Goal: Transaction & Acquisition: Obtain resource

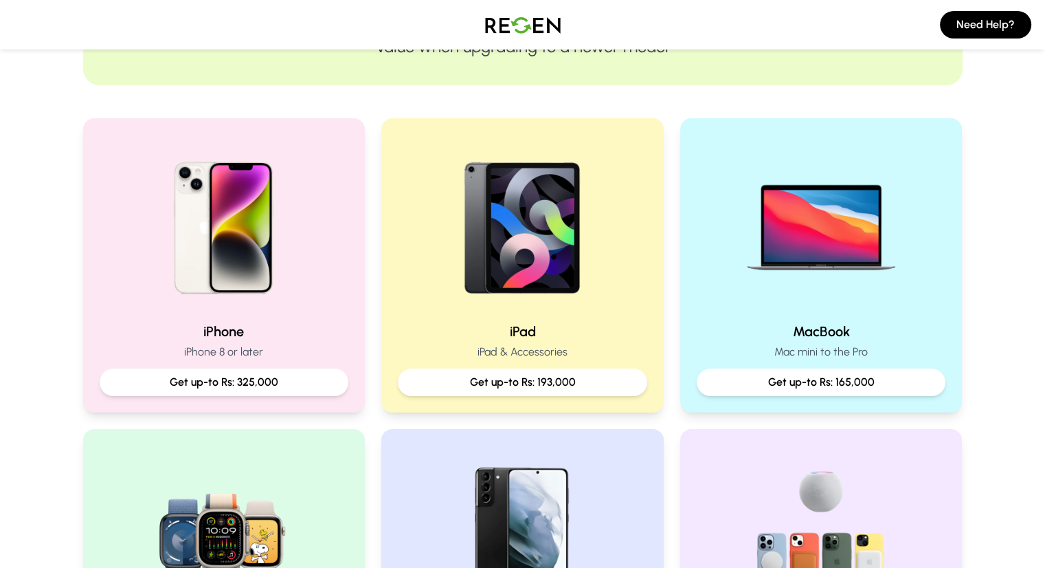
scroll to position [236, 0]
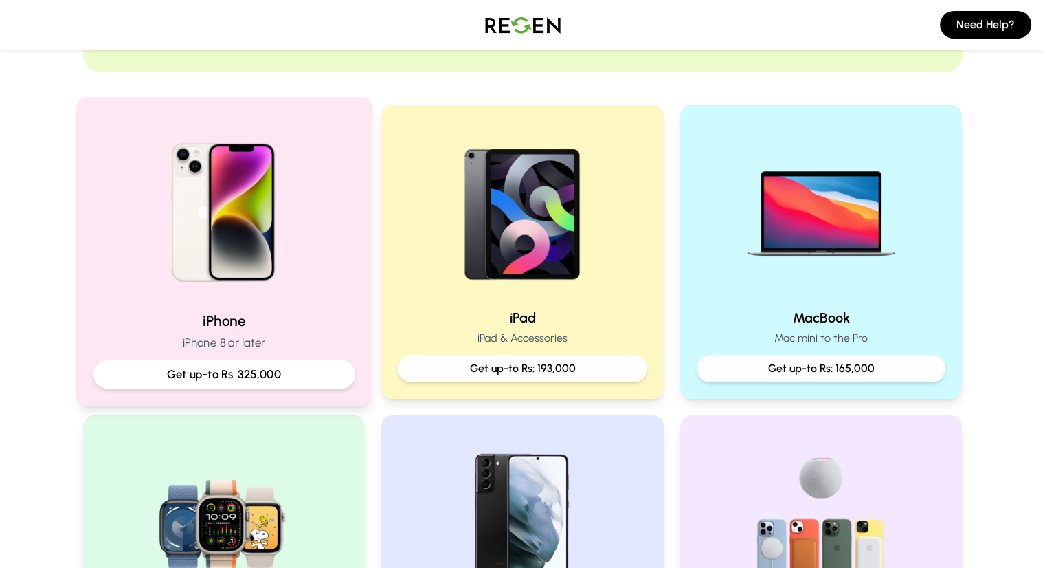
click at [276, 294] on img at bounding box center [223, 207] width 185 height 185
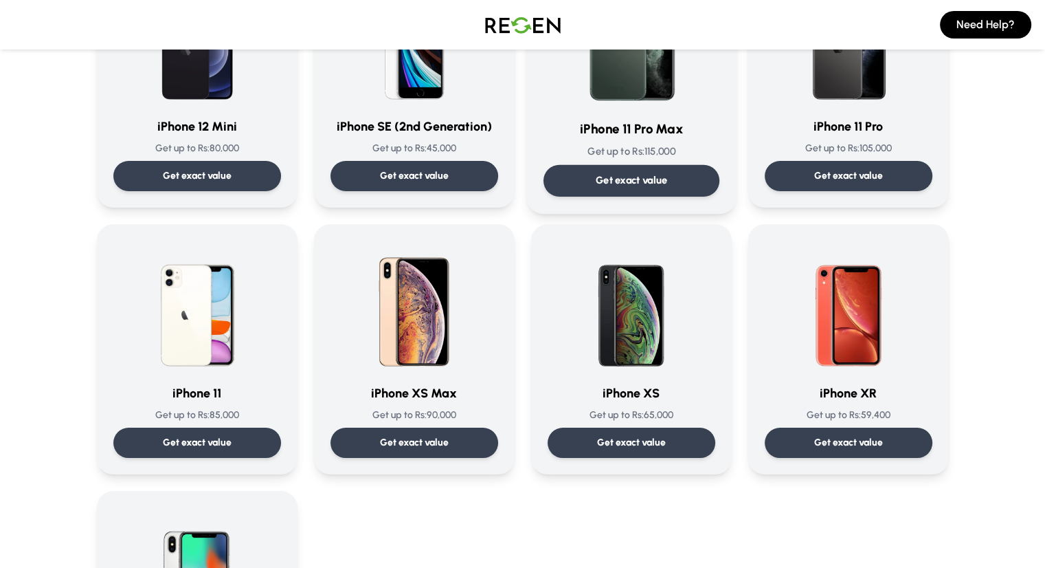
scroll to position [1276, 0]
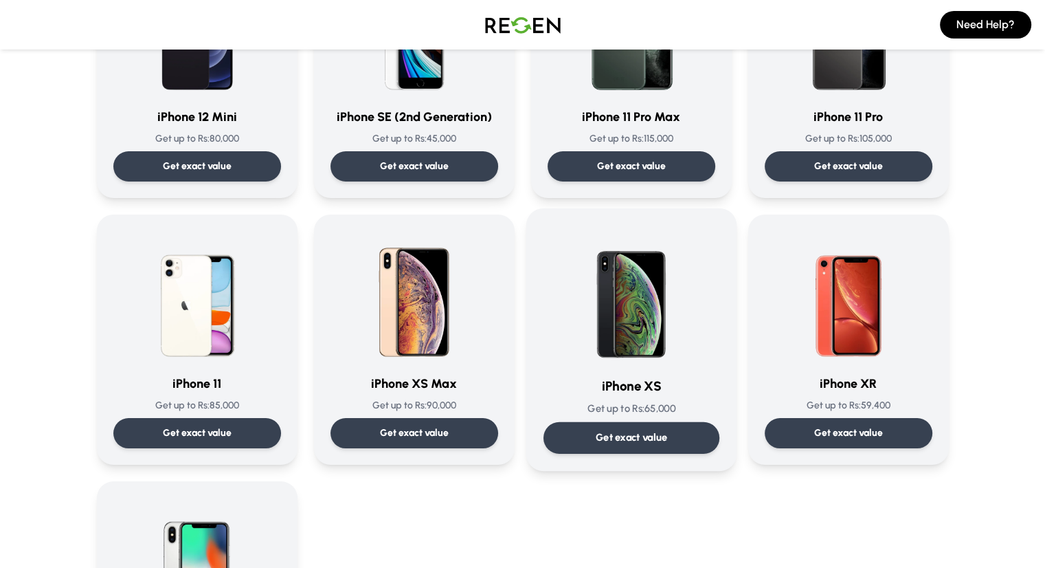
click at [658, 349] on img at bounding box center [631, 294] width 139 height 139
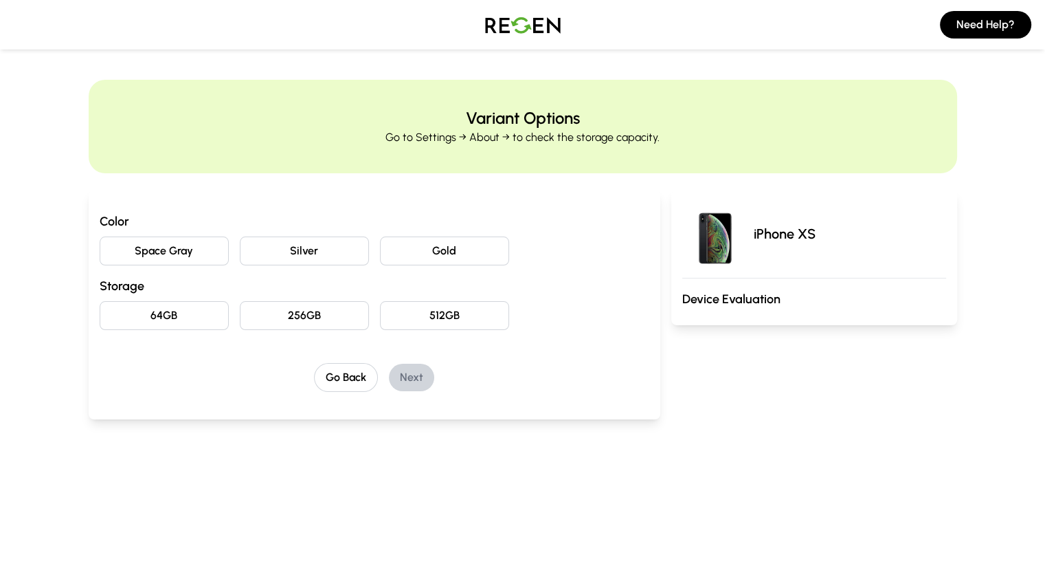
click at [141, 254] on button "Space Gray" at bounding box center [164, 250] width 129 height 29
click at [413, 257] on button "Gold" at bounding box center [444, 250] width 129 height 29
click at [113, 317] on button "64GB" at bounding box center [164, 315] width 129 height 29
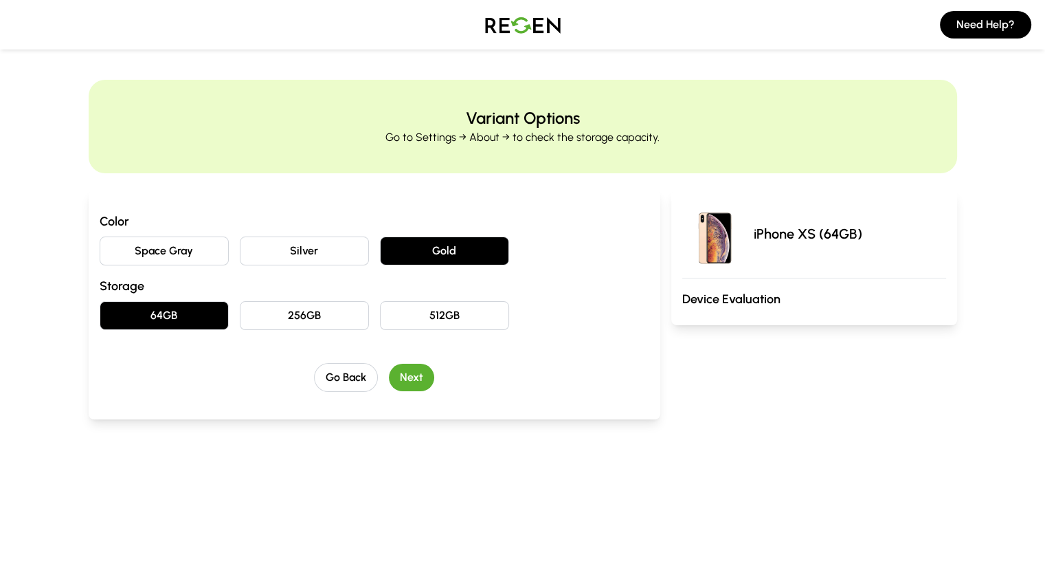
click at [389, 373] on button "Next" at bounding box center [411, 377] width 45 height 27
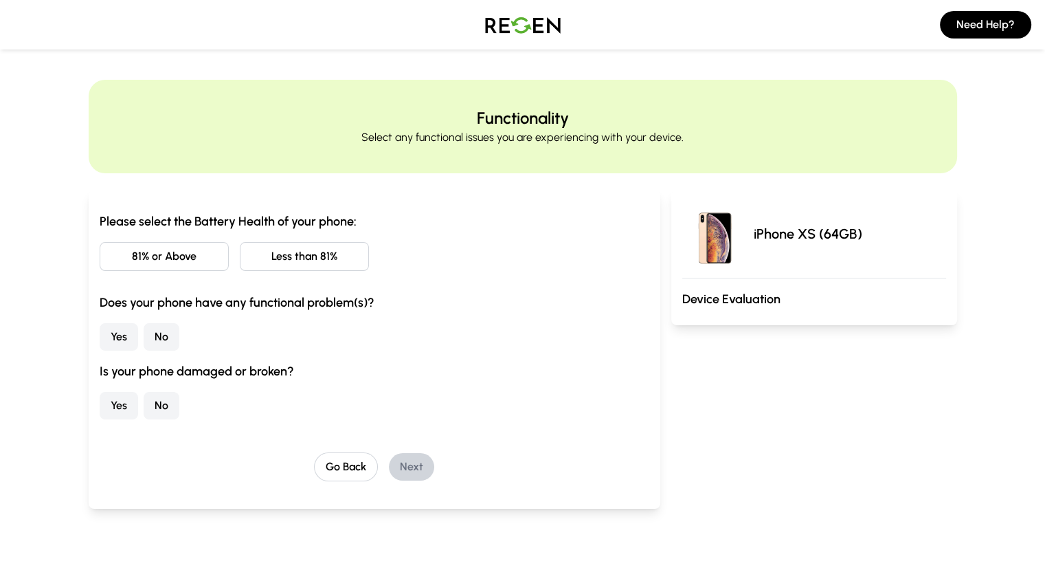
click at [127, 258] on button "81% or Above" at bounding box center [164, 256] width 129 height 29
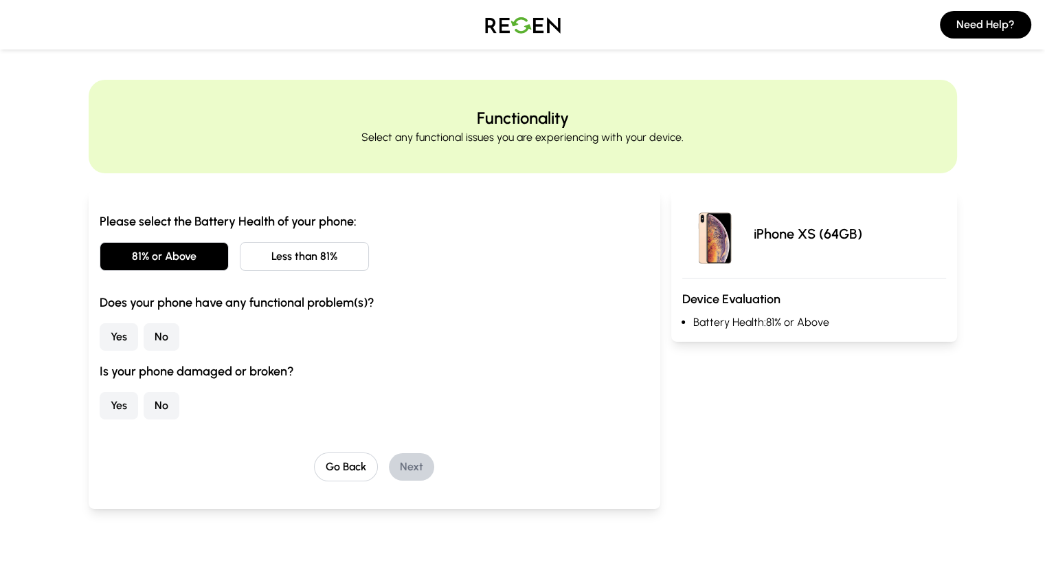
click at [144, 340] on button "No" at bounding box center [162, 336] width 36 height 27
click at [144, 402] on button "No" at bounding box center [162, 405] width 36 height 27
click at [389, 460] on button "Next" at bounding box center [411, 466] width 45 height 27
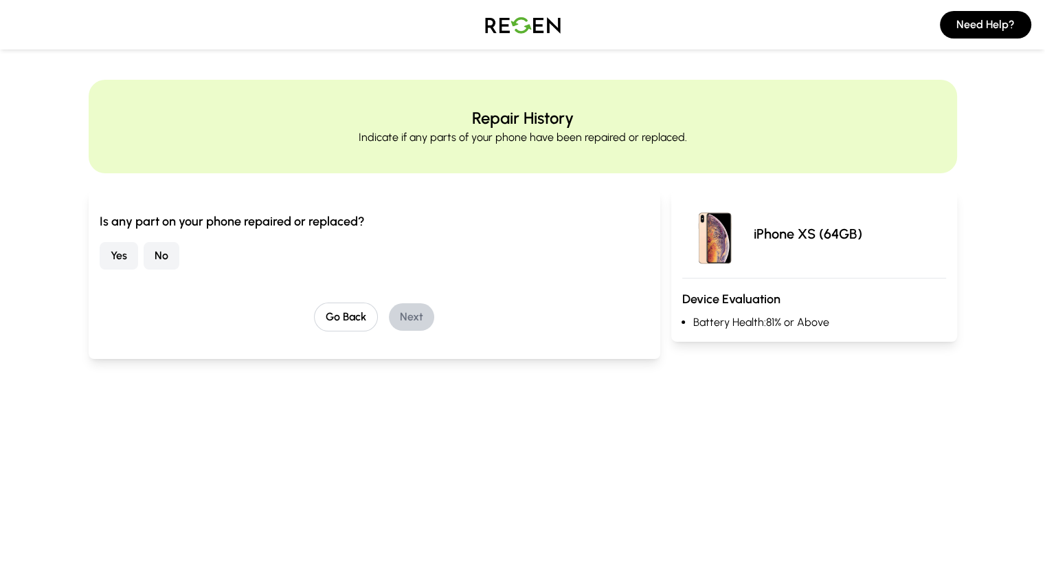
click at [100, 261] on button "Yes" at bounding box center [119, 255] width 38 height 27
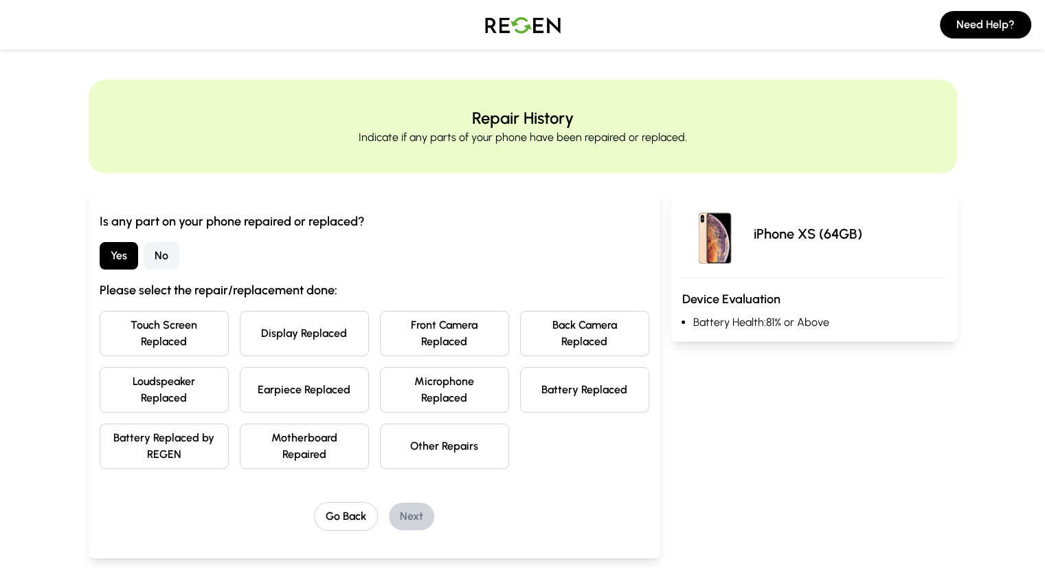
click at [564, 367] on button "Battery Replaced" at bounding box center [584, 389] width 129 height 45
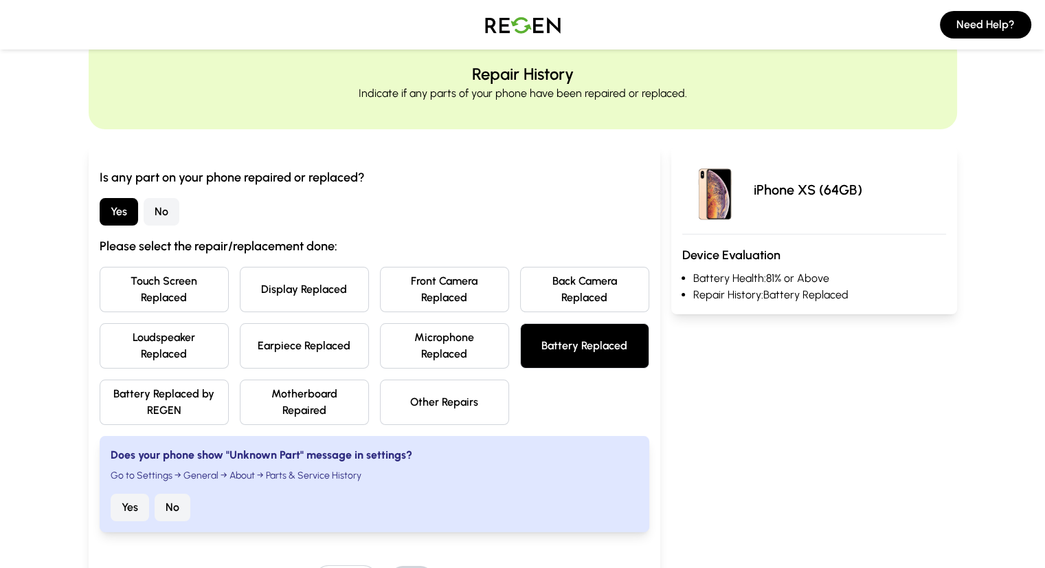
scroll to position [52, 0]
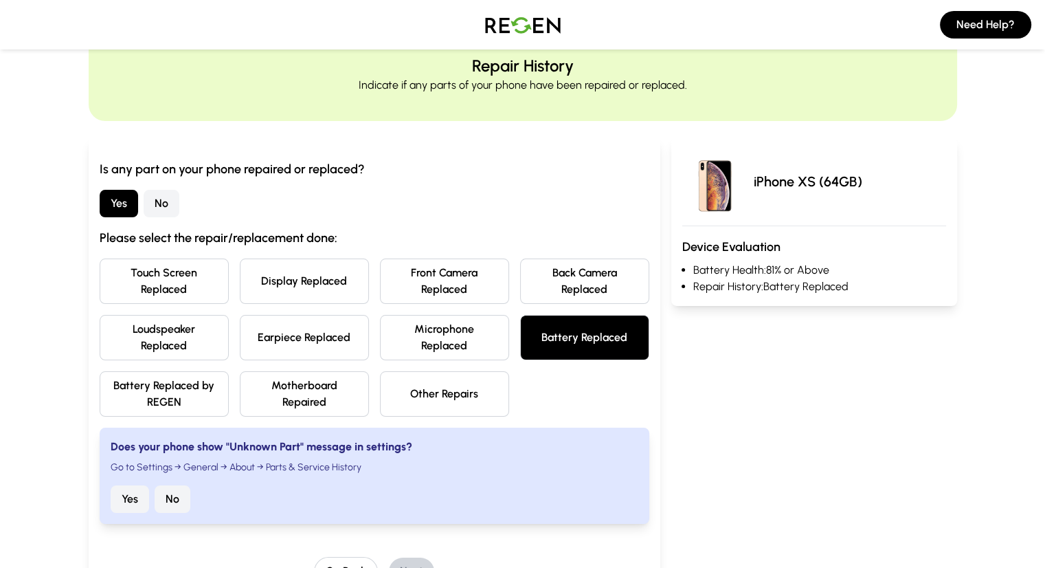
click at [111, 485] on button "Yes" at bounding box center [130, 498] width 38 height 27
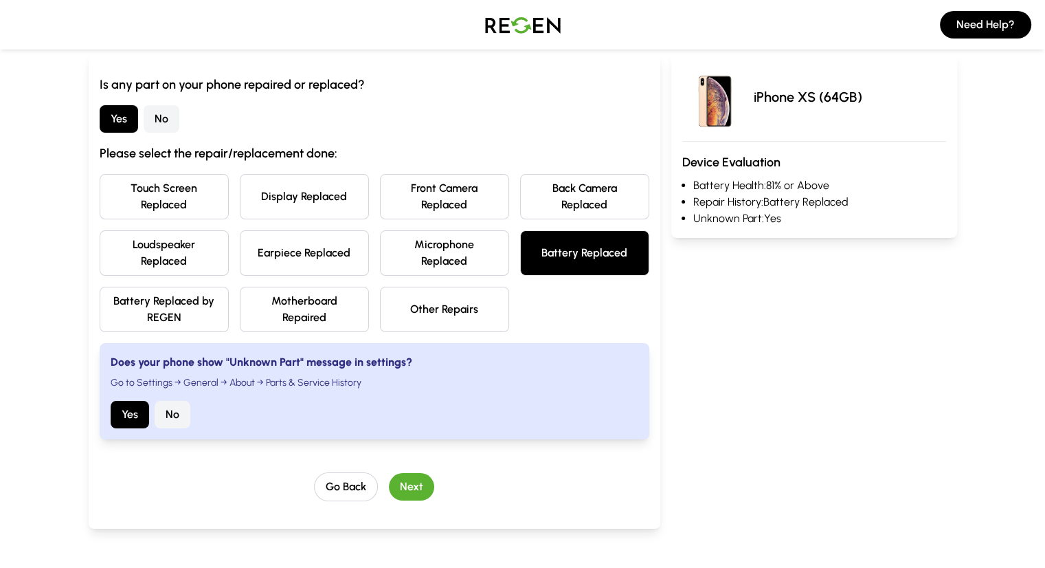
scroll to position [139, 0]
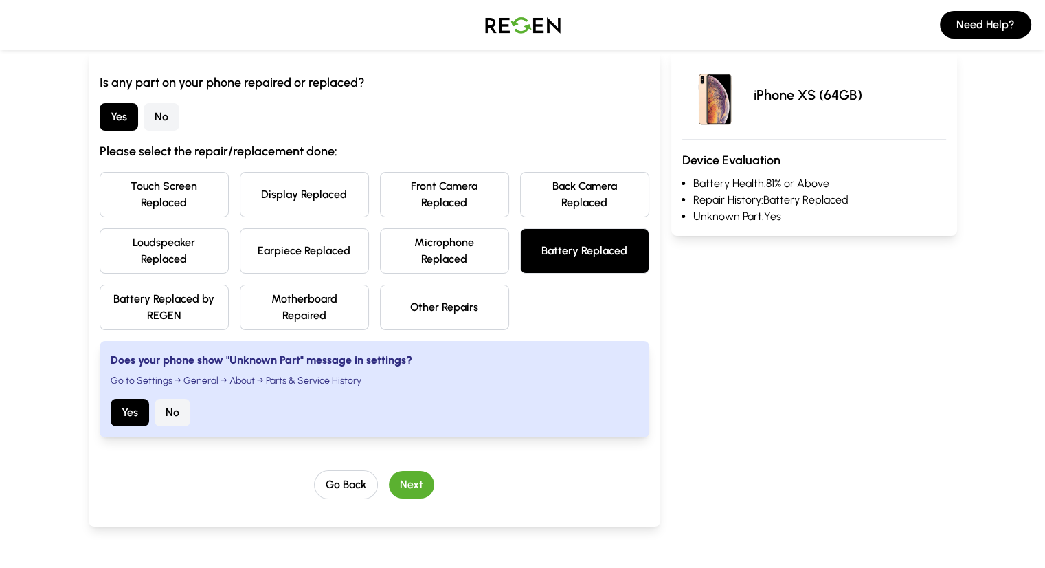
click at [396, 471] on button "Next" at bounding box center [411, 484] width 45 height 27
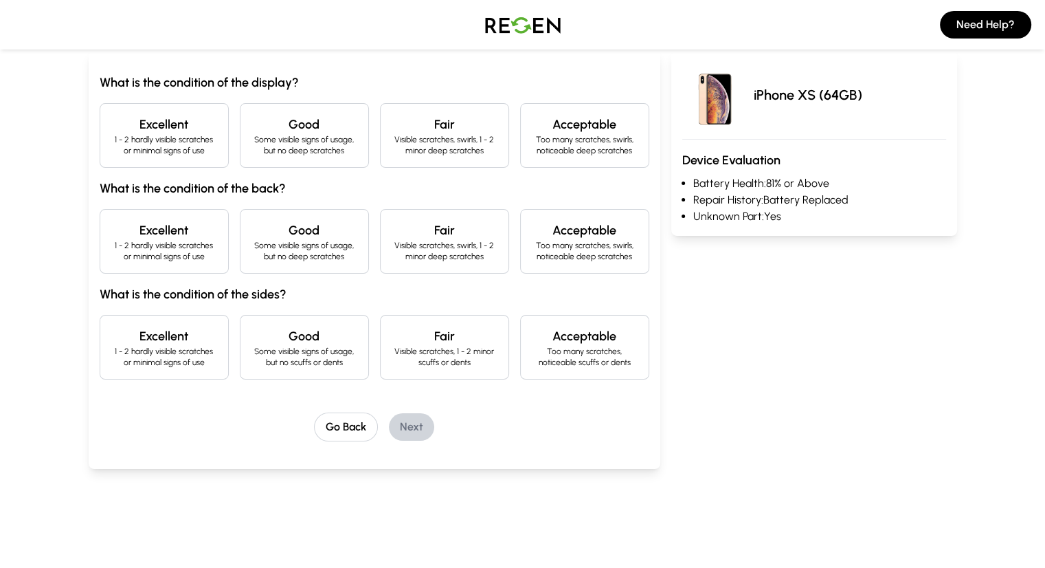
click at [135, 146] on p "1 - 2 hardly visible scratches or minimal signs of use" at bounding box center [164, 145] width 106 height 22
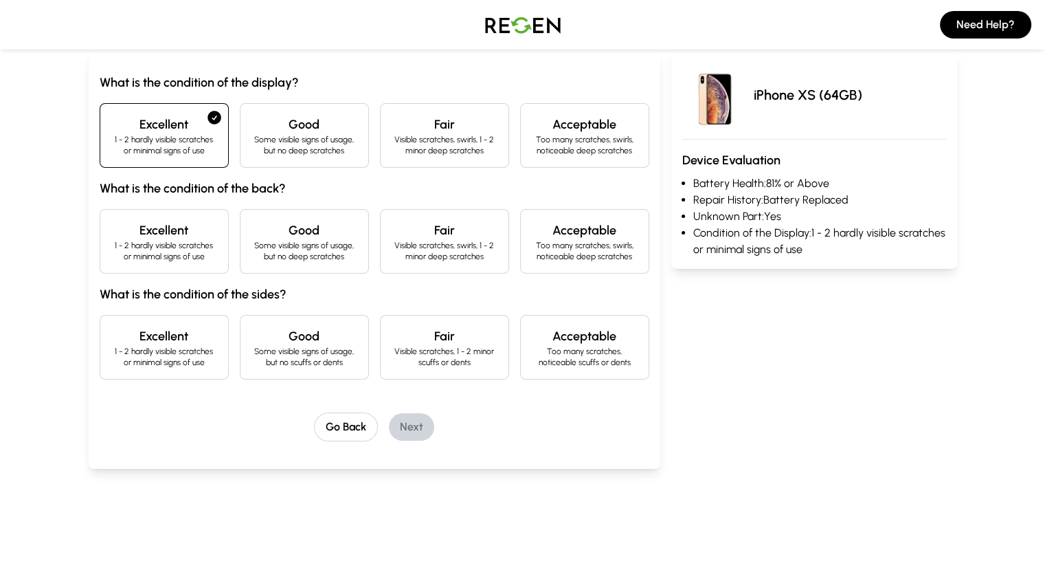
click at [126, 243] on p "1 - 2 hardly visible scratches or minimal signs of use" at bounding box center [164, 251] width 106 height 22
click at [111, 351] on p "1 - 2 hardly visible scratches or minimal signs of use" at bounding box center [164, 357] width 106 height 22
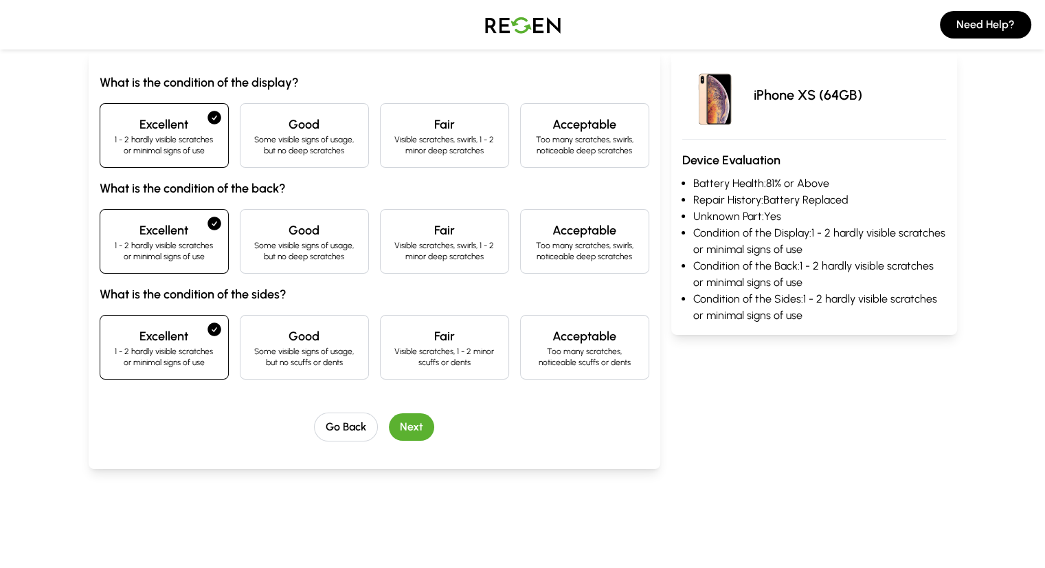
click at [389, 418] on button "Next" at bounding box center [411, 426] width 45 height 27
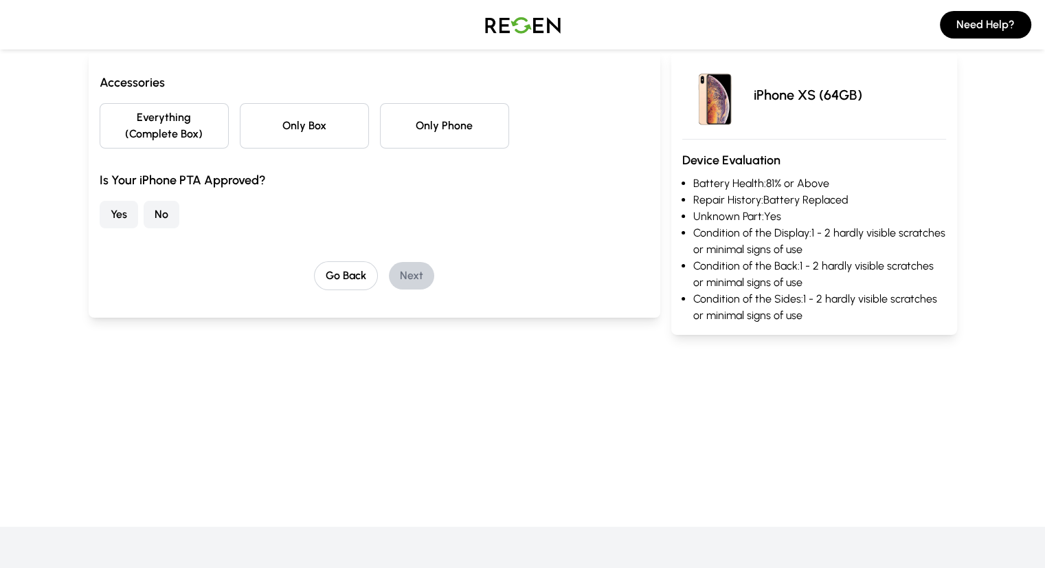
click at [100, 203] on button "Yes" at bounding box center [119, 214] width 38 height 27
click at [240, 124] on button "Only Box" at bounding box center [304, 125] width 129 height 45
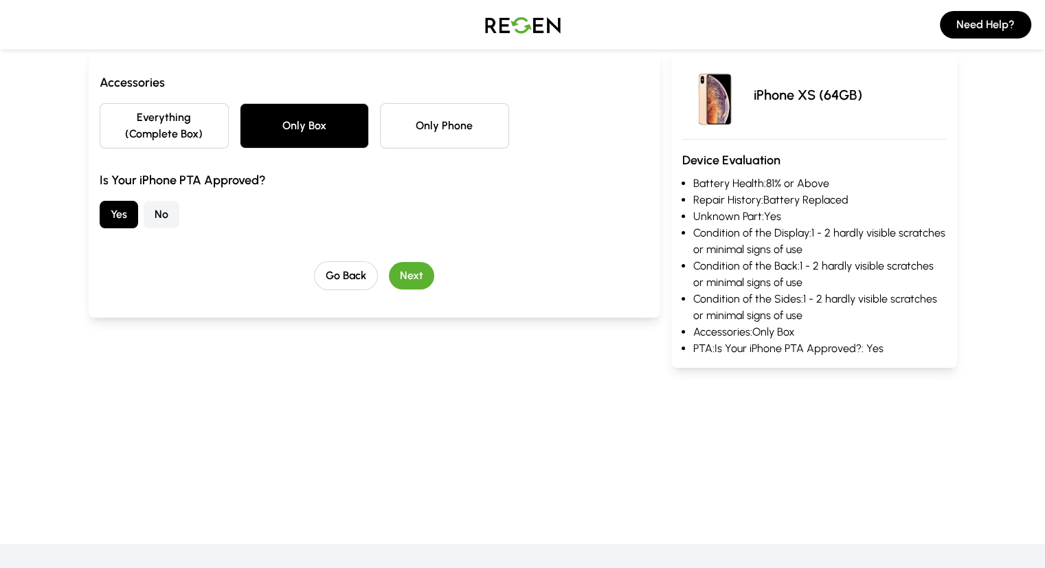
click at [110, 117] on button "Everything (Complete Box)" at bounding box center [164, 125] width 129 height 45
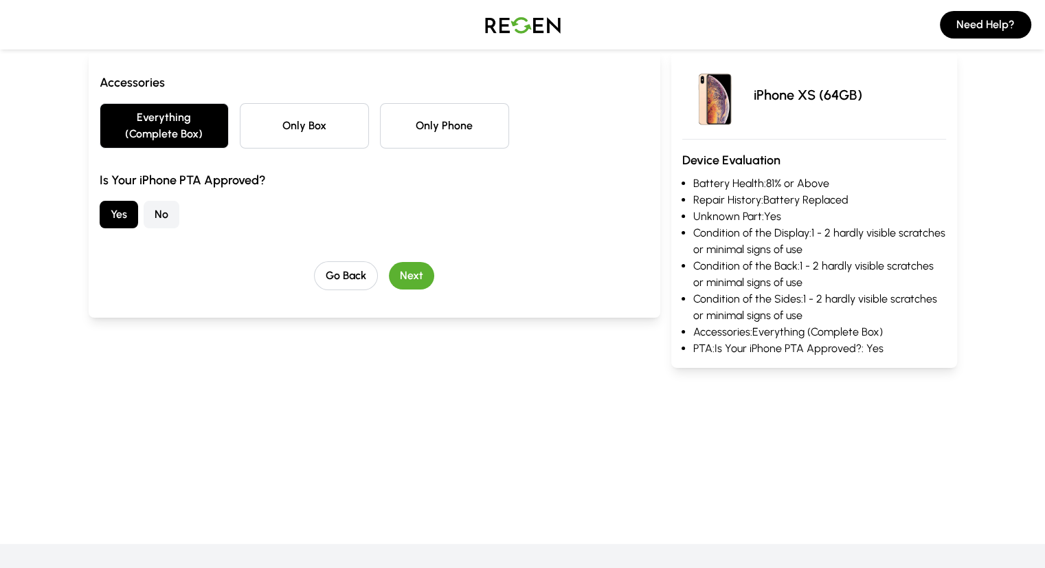
click at [389, 262] on button "Next" at bounding box center [411, 275] width 45 height 27
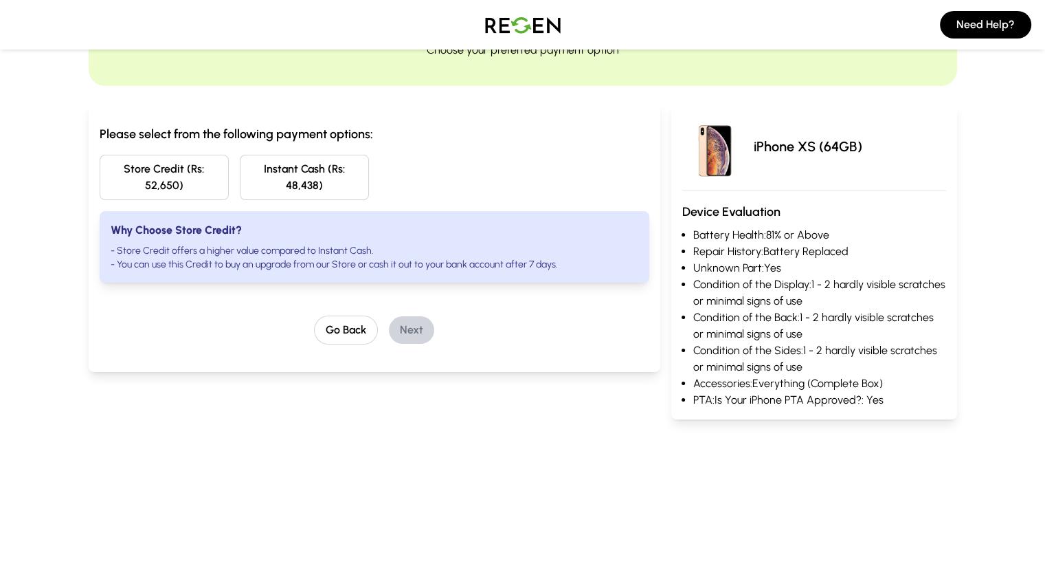
scroll to position [87, 0]
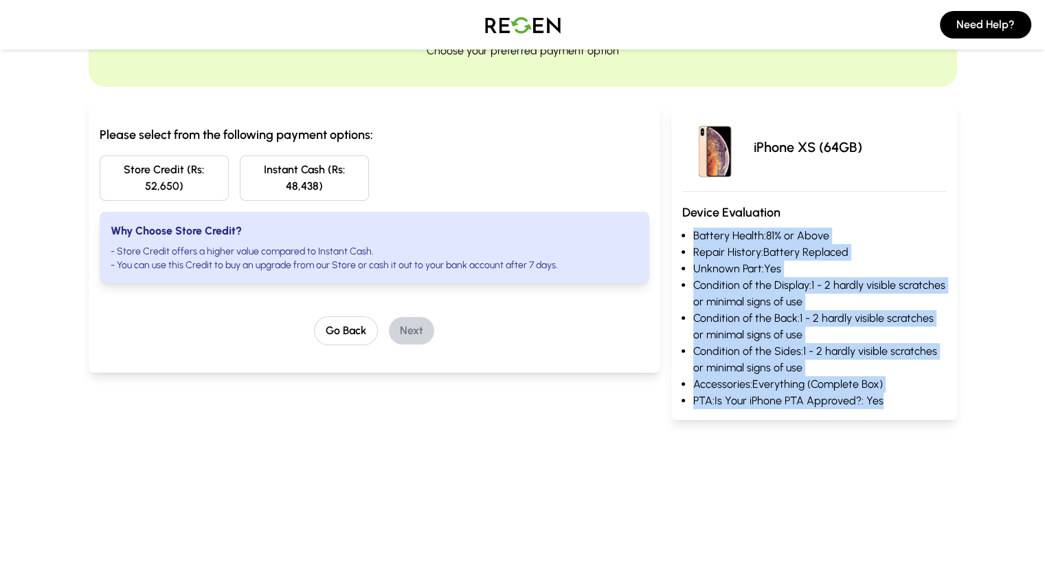
drag, startPoint x: 916, startPoint y: 399, endPoint x: 712, endPoint y: 234, distance: 262.0
click at [712, 234] on ul "Battery Health: 81% or Above Repair History: Battery Replaced Unknown Part: Yes…" at bounding box center [815, 318] width 264 height 181
click at [804, 246] on li "Repair History: Battery Replaced" at bounding box center [820, 252] width 253 height 16
drag, startPoint x: 922, startPoint y: 406, endPoint x: 716, endPoint y: 237, distance: 266.1
click at [716, 237] on ul "Battery Health: 81% or Above Repair History: Battery Replaced Unknown Part: Yes…" at bounding box center [815, 318] width 264 height 181
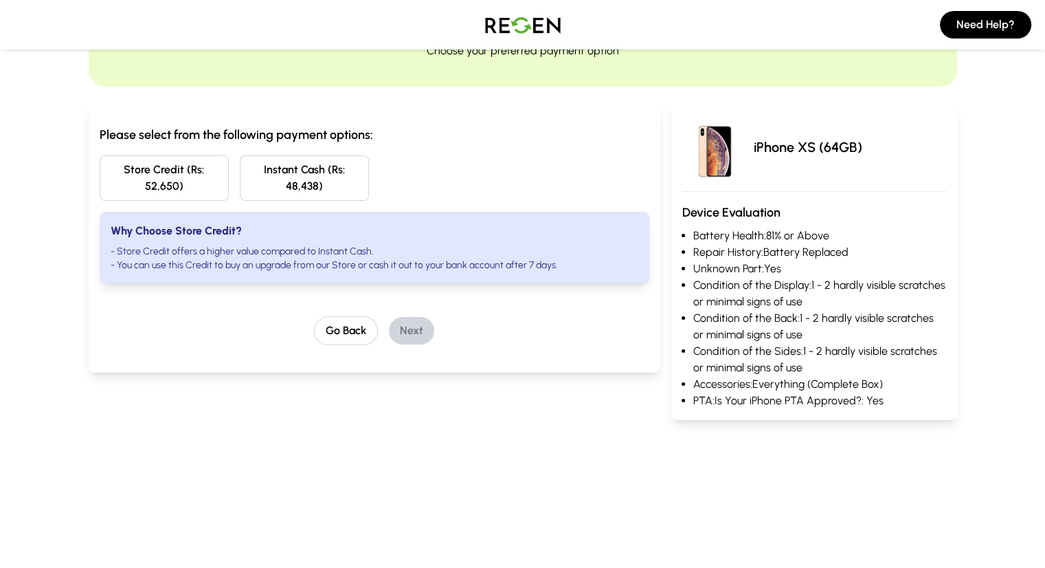
click at [423, 223] on div "Why Choose Store Credit? - Store Credit offers a higher value compared to Insta…" at bounding box center [375, 247] width 550 height 71
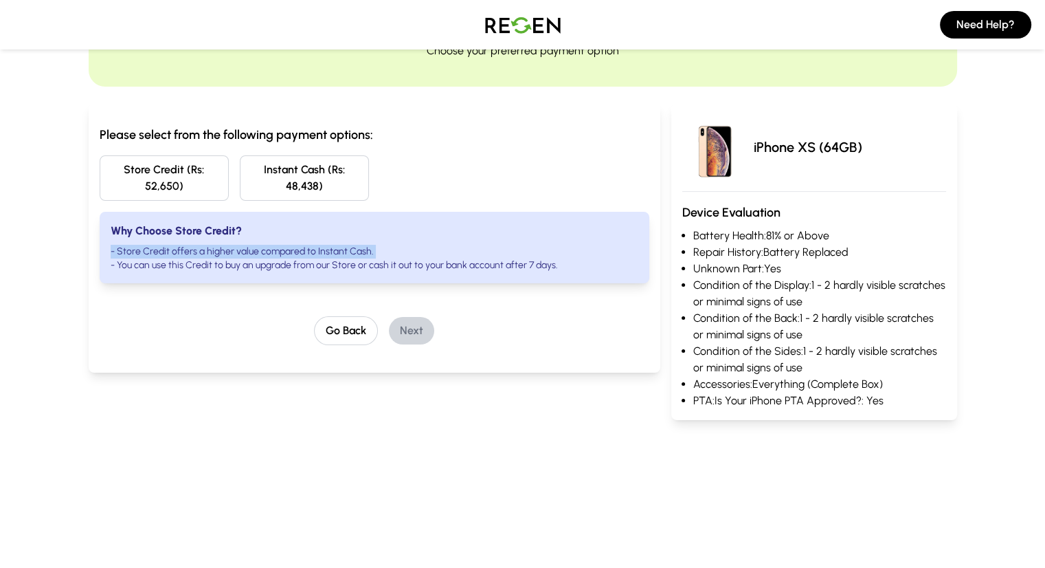
click at [423, 223] on div "Why Choose Store Credit? - Store Credit offers a higher value compared to Insta…" at bounding box center [375, 247] width 550 height 71
click at [316, 316] on button "Go Back" at bounding box center [346, 330] width 64 height 29
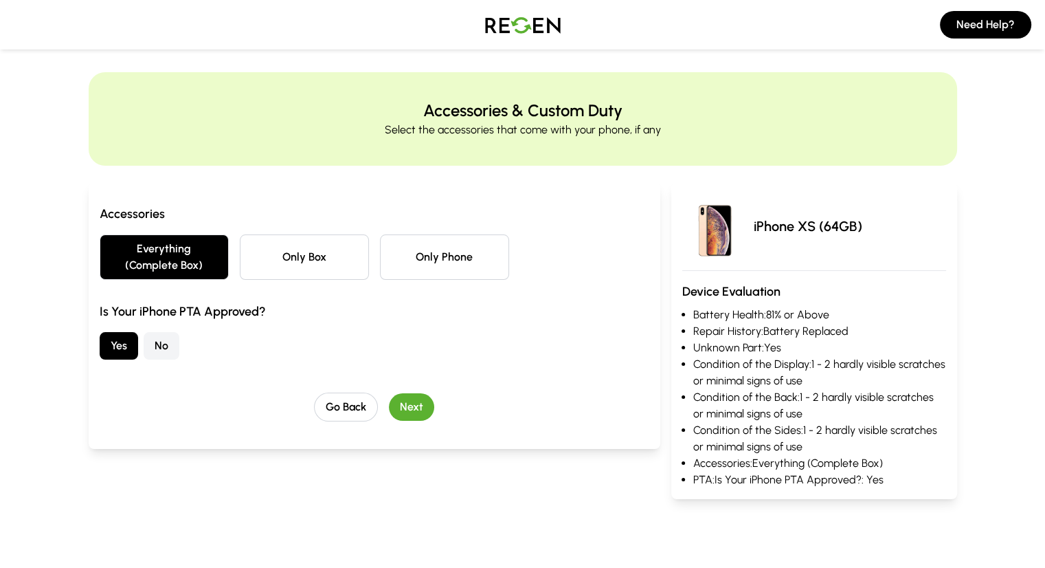
scroll to position [0, 0]
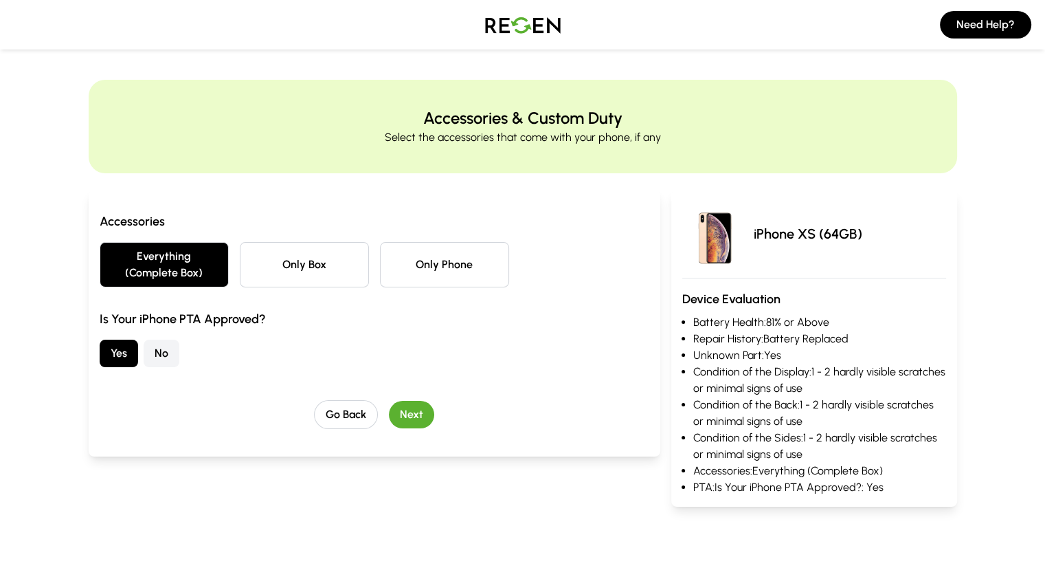
click at [397, 401] on button "Next" at bounding box center [411, 414] width 45 height 27
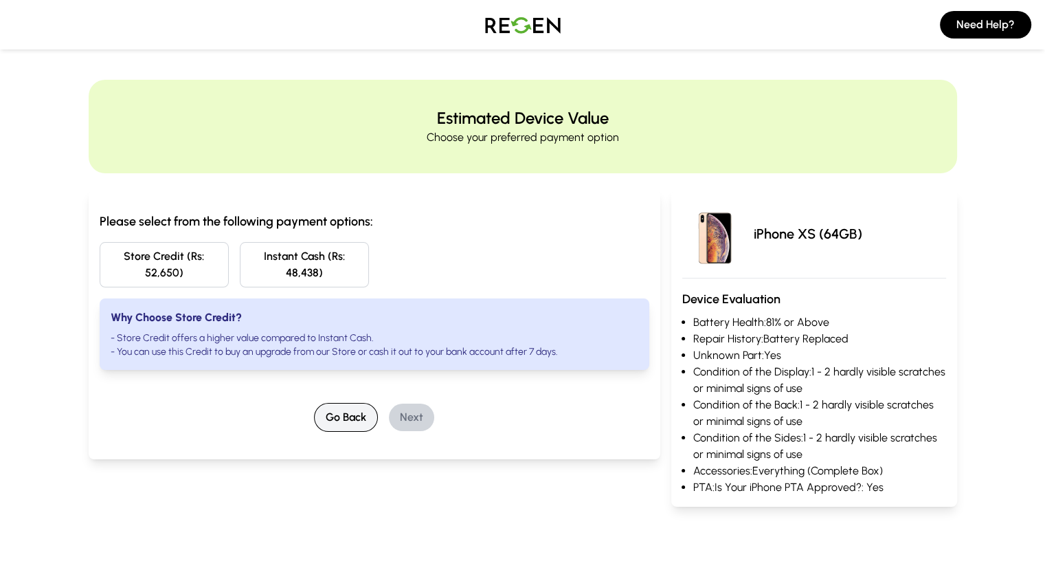
click at [314, 403] on button "Go Back" at bounding box center [346, 417] width 64 height 29
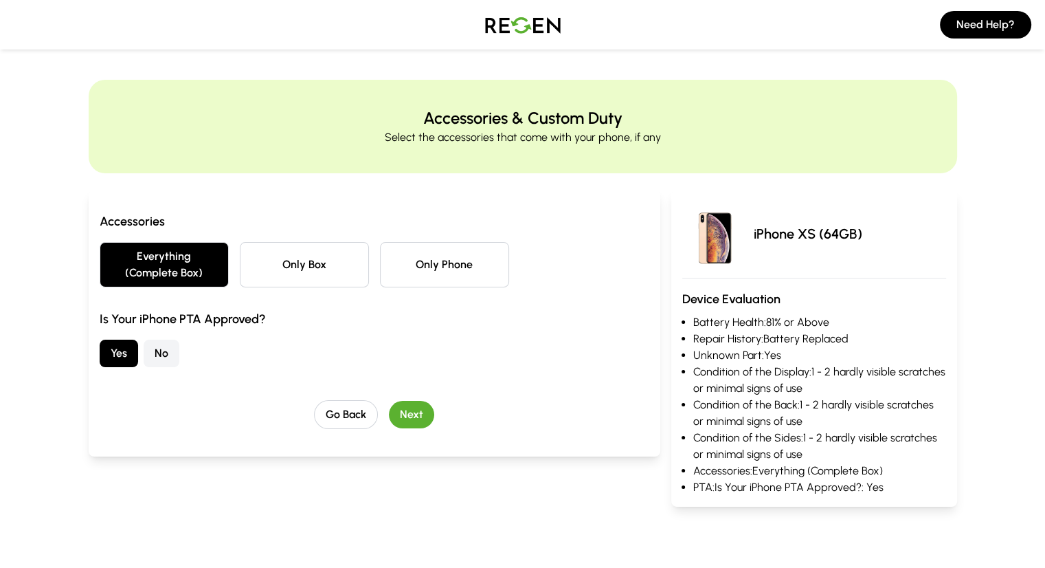
click at [260, 254] on button "Only Box" at bounding box center [304, 264] width 129 height 45
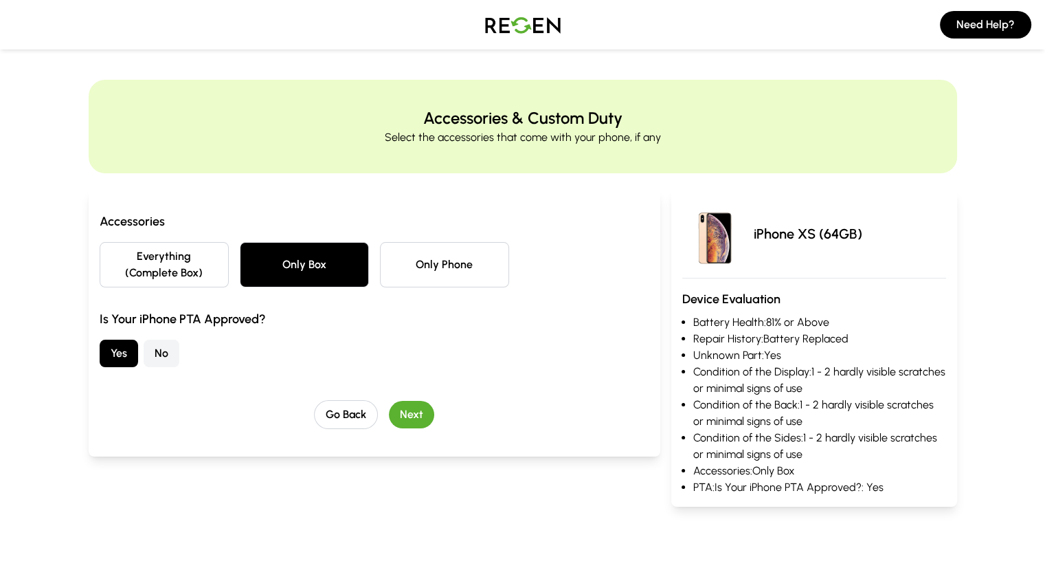
click at [389, 401] on button "Next" at bounding box center [411, 414] width 45 height 27
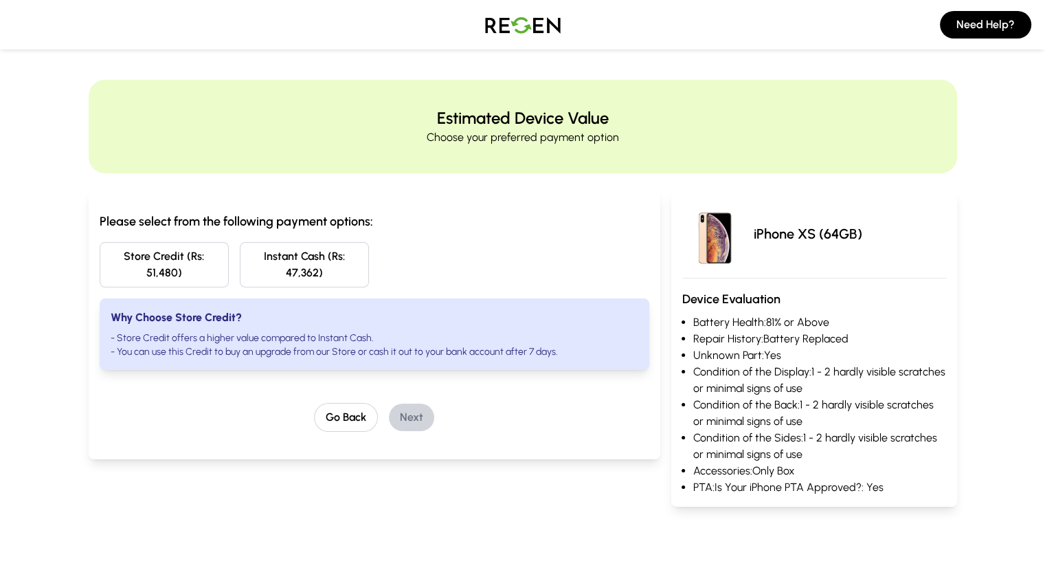
click at [426, 215] on h3 "Please select from the following payment options:" at bounding box center [375, 221] width 550 height 19
click at [285, 256] on button "Instant Cash (Rs: 47,362)" at bounding box center [304, 264] width 129 height 45
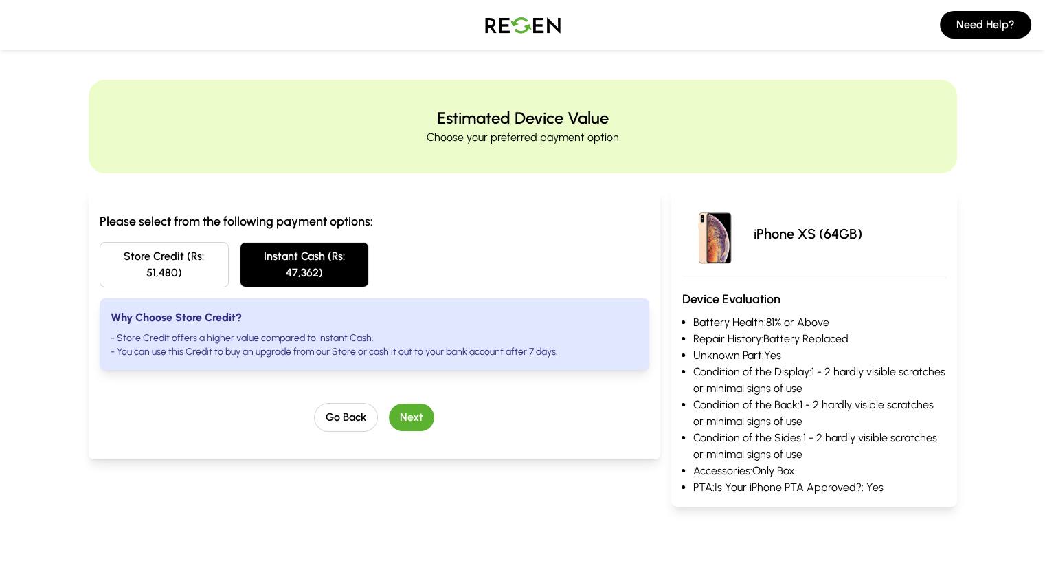
click at [140, 252] on button "Store Credit (Rs: 51,480)" at bounding box center [164, 264] width 129 height 45
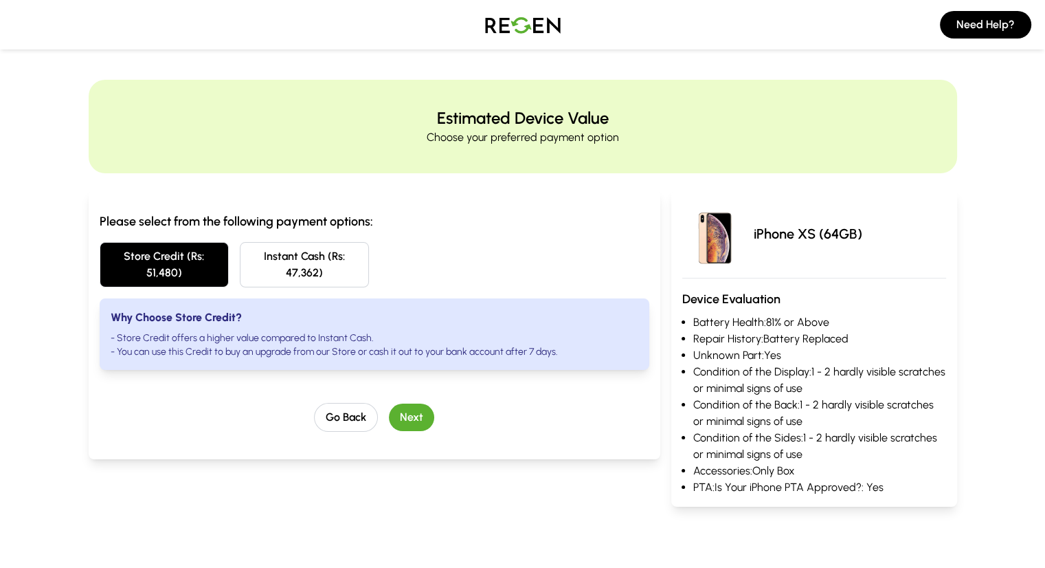
click at [267, 263] on button "Instant Cash (Rs: 47,362)" at bounding box center [304, 264] width 129 height 45
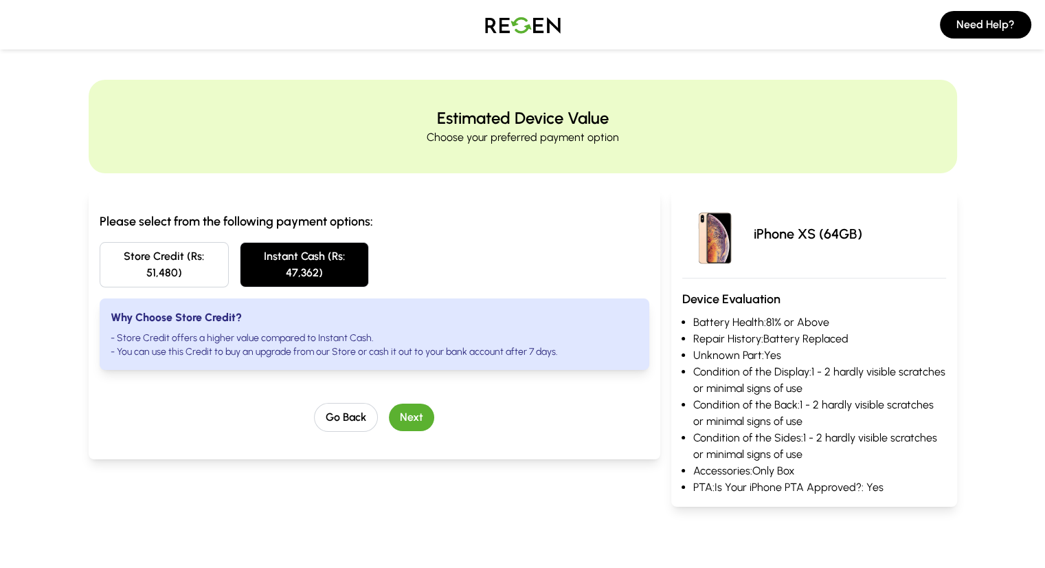
click at [140, 256] on button "Store Credit (Rs: 51,480)" at bounding box center [164, 264] width 129 height 45
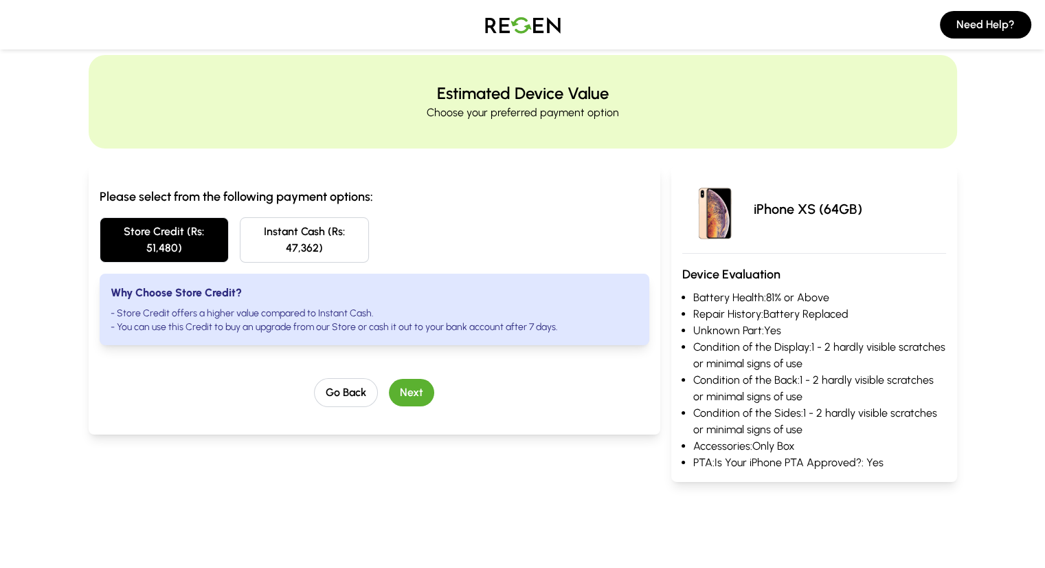
scroll to position [11, 0]
